Goal: Task Accomplishment & Management: Use online tool/utility

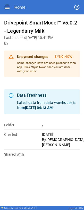
drag, startPoint x: 0, startPoint y: 0, endPoint x: 8, endPoint y: 9, distance: 11.7
click at [8, 1] on icon "button" at bounding box center [7, 7] width 6 height 6
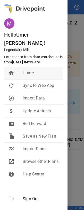
click at [27, 1] on li "home Home" at bounding box center [33, 73] width 59 height 12
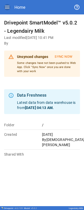
click at [7, 1] on icon "button" at bounding box center [7, 7] width 6 height 6
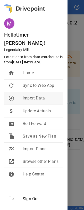
click at [27, 1] on li "downloading Import Data" at bounding box center [33, 98] width 59 height 12
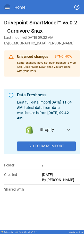
click at [5, 1] on icon "button" at bounding box center [7, 7] width 5 height 3
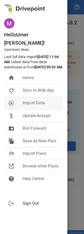
click at [27, 1] on span "Import Data" at bounding box center [41, 103] width 36 height 6
